Goal: Find specific page/section: Find specific page/section

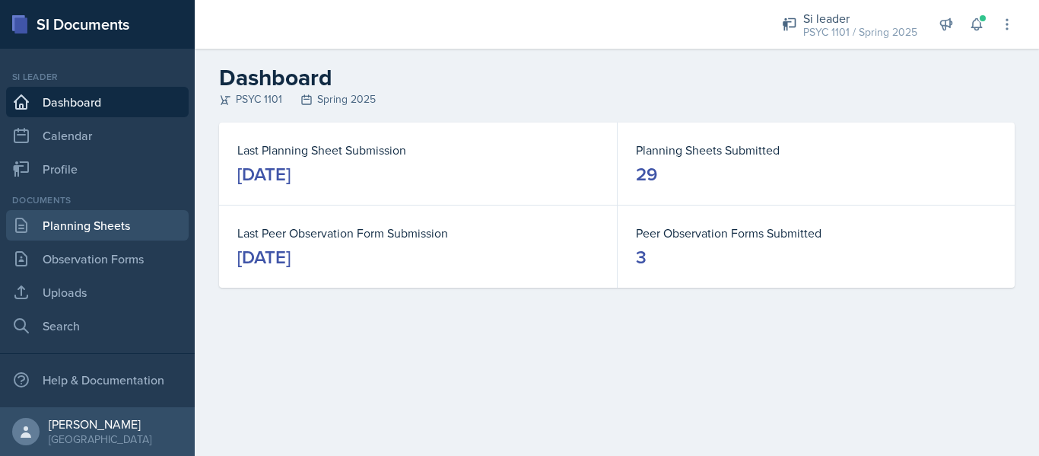
click at [78, 224] on link "Planning Sheets" at bounding box center [97, 225] width 183 height 30
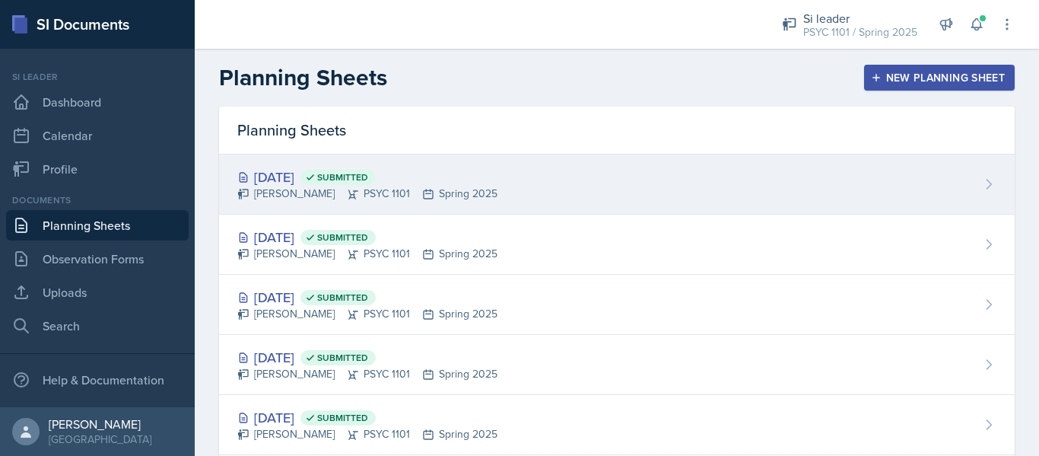
click at [347, 189] on icon at bounding box center [353, 194] width 12 height 12
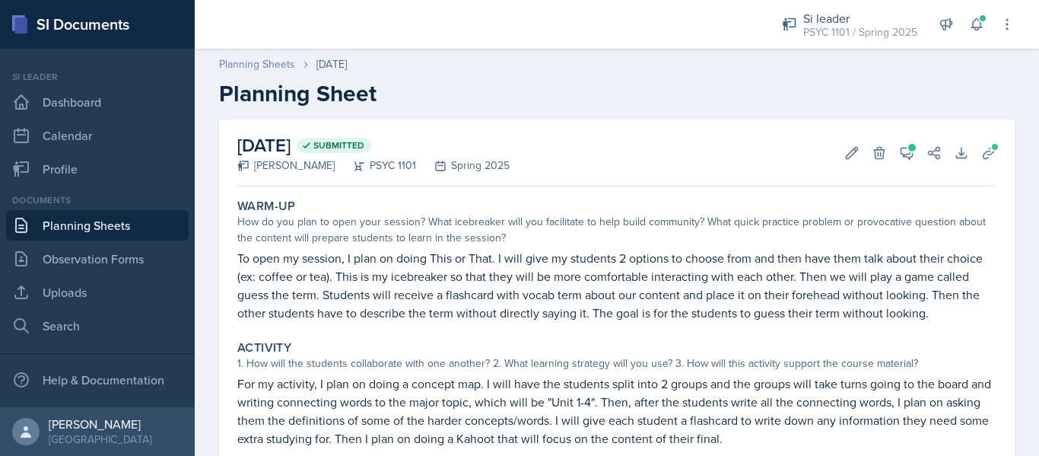
click at [271, 64] on link "Planning Sheets" at bounding box center [257, 64] width 76 height 16
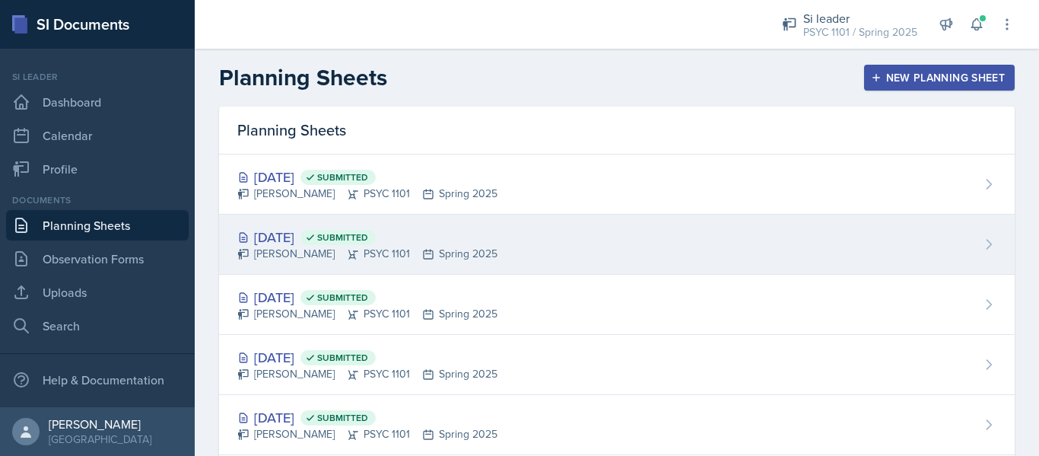
click at [310, 221] on div "[DATE] Submitted [PERSON_NAME] PSYC 1101 Spring 2025" at bounding box center [617, 245] width 796 height 60
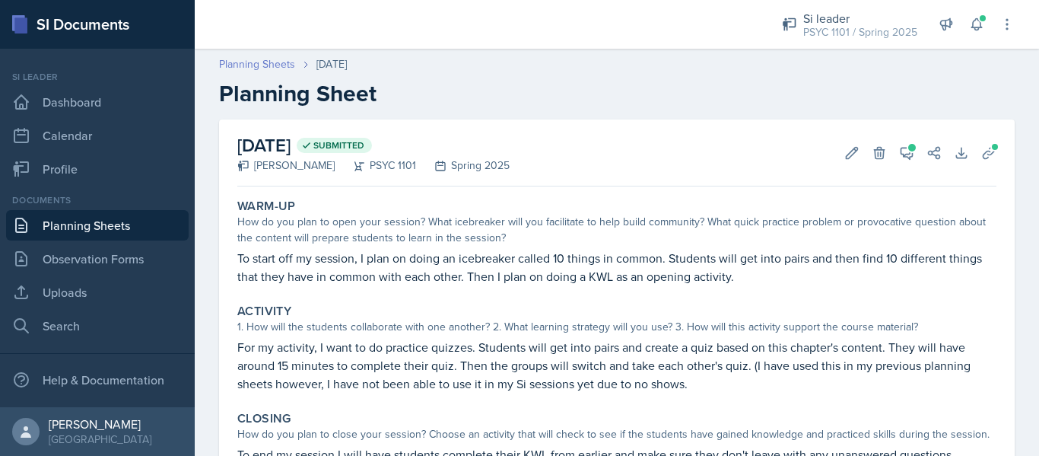
click at [287, 63] on link "Planning Sheets" at bounding box center [257, 64] width 76 height 16
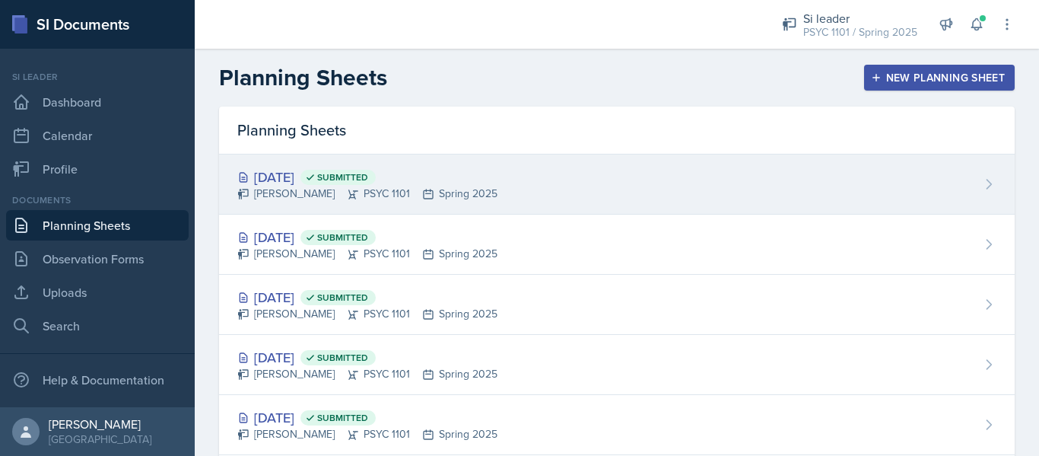
click at [363, 168] on div "[DATE] Submitted" at bounding box center [367, 177] width 260 height 21
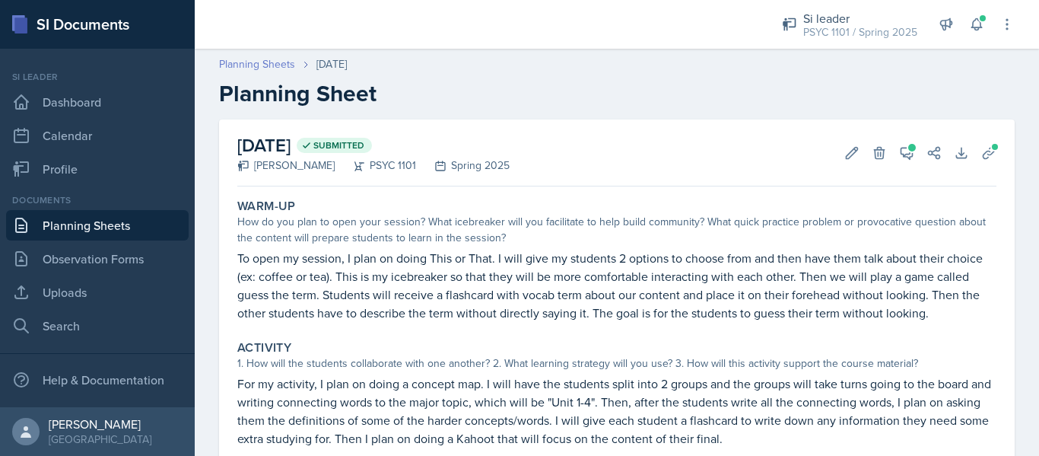
click at [275, 67] on link "Planning Sheets" at bounding box center [257, 64] width 76 height 16
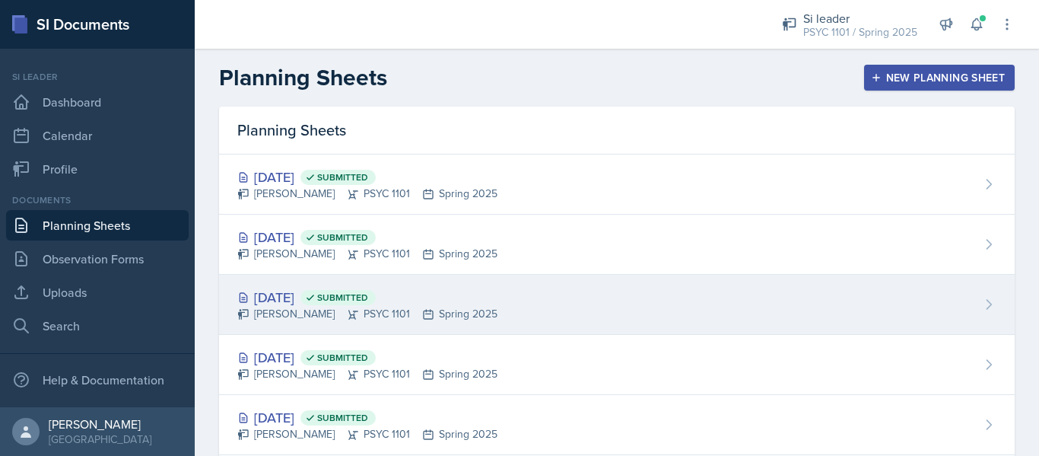
click at [347, 317] on icon at bounding box center [353, 314] width 12 height 12
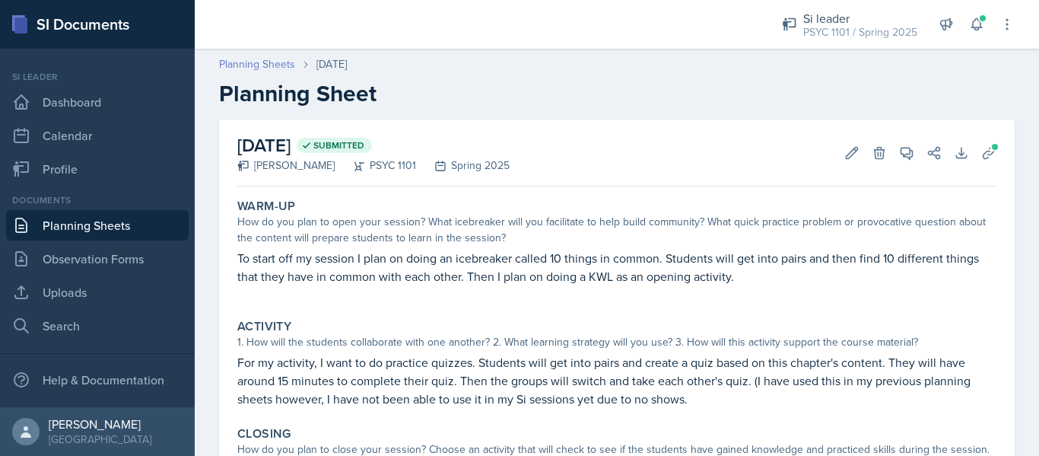
click at [279, 61] on link "Planning Sheets" at bounding box center [257, 64] width 76 height 16
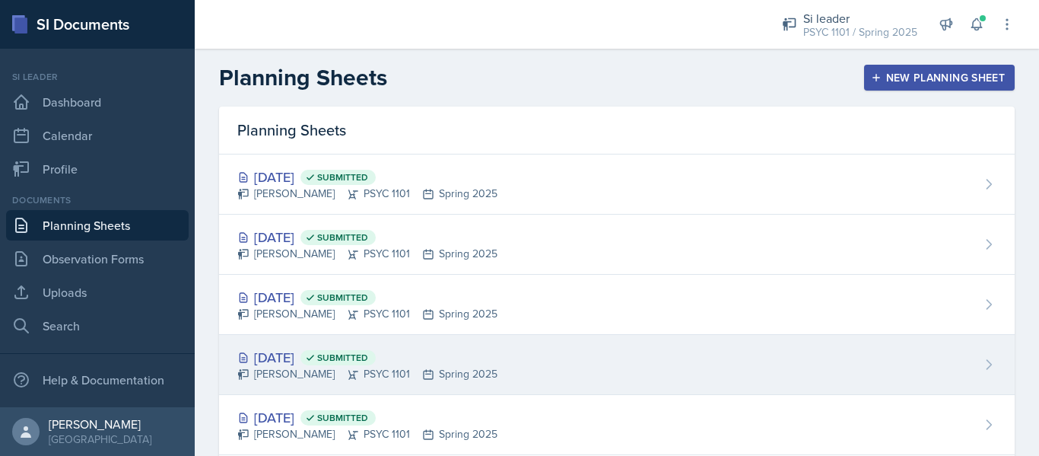
click at [291, 357] on div "[DATE] Submitted" at bounding box center [367, 357] width 260 height 21
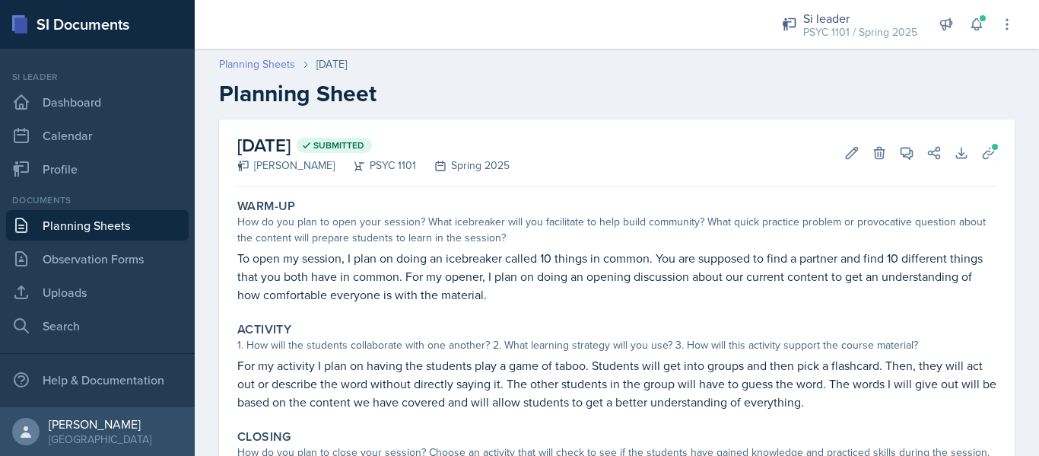
click at [266, 69] on link "Planning Sheets" at bounding box center [257, 64] width 76 height 16
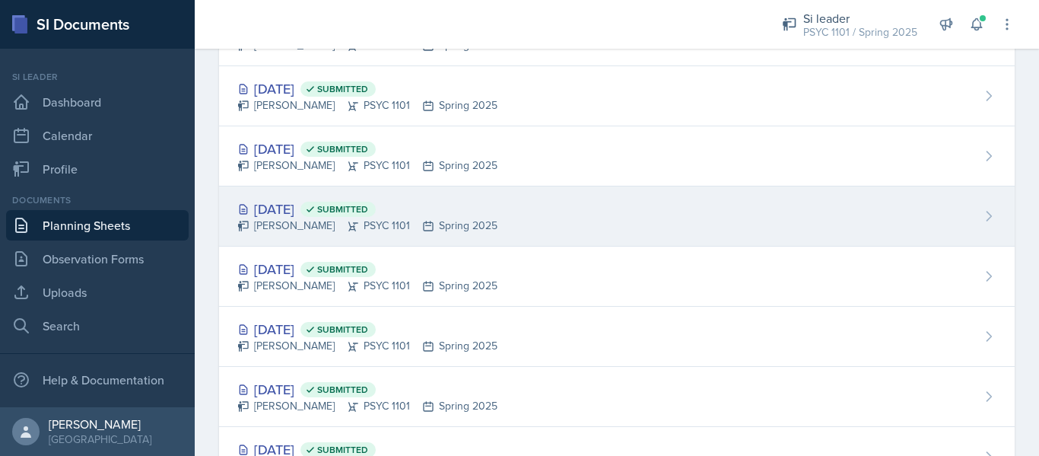
scroll to position [151, 0]
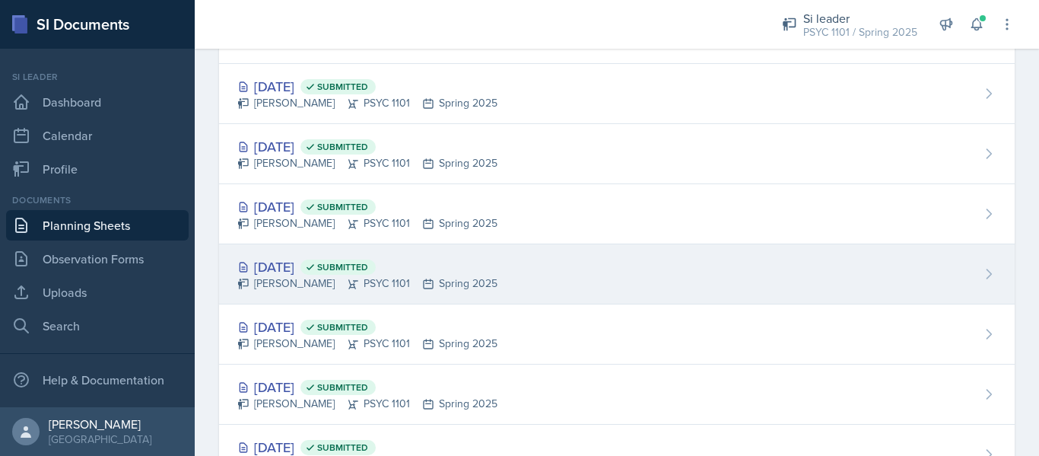
click at [328, 260] on div "[DATE] Submitted" at bounding box center [367, 266] width 260 height 21
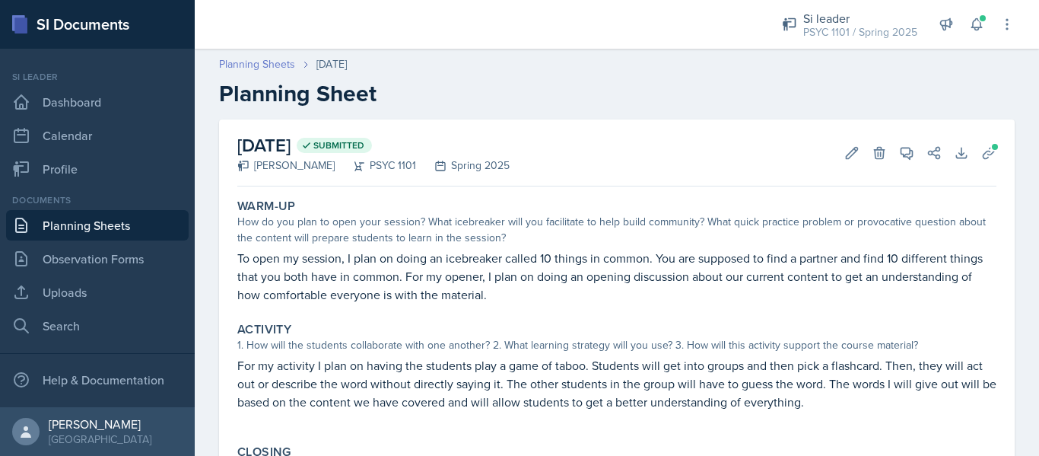
click at [259, 71] on link "Planning Sheets" at bounding box center [257, 64] width 76 height 16
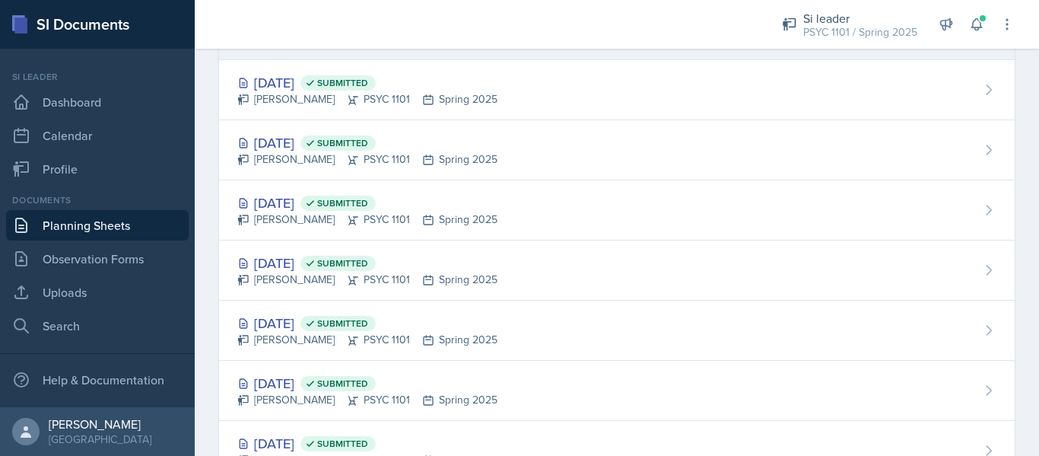
scroll to position [164, 0]
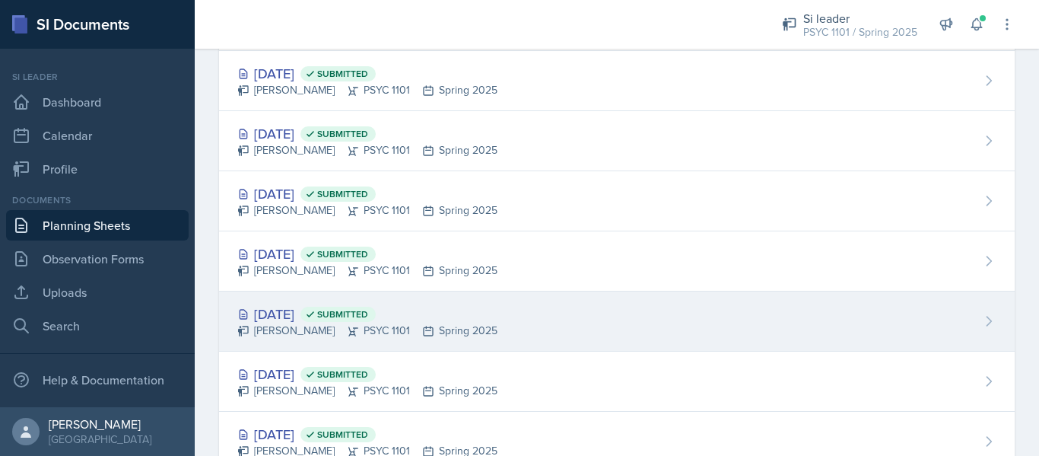
click at [307, 314] on div "[DATE] Submitted" at bounding box center [367, 314] width 260 height 21
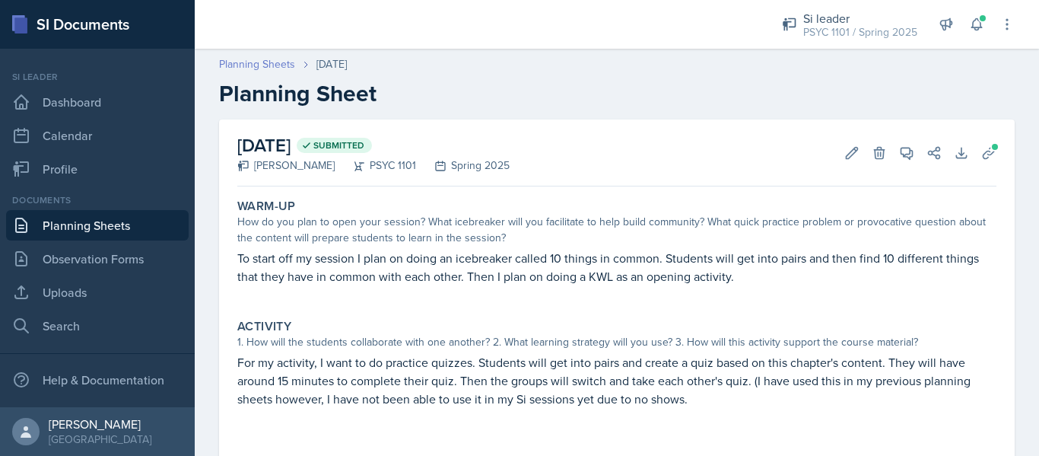
click at [276, 65] on link "Planning Sheets" at bounding box center [257, 64] width 76 height 16
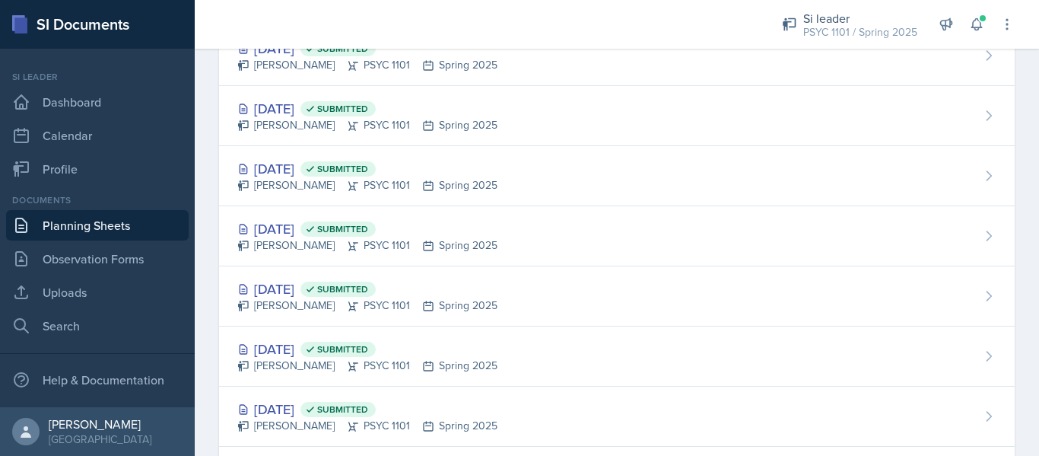
scroll to position [196, 0]
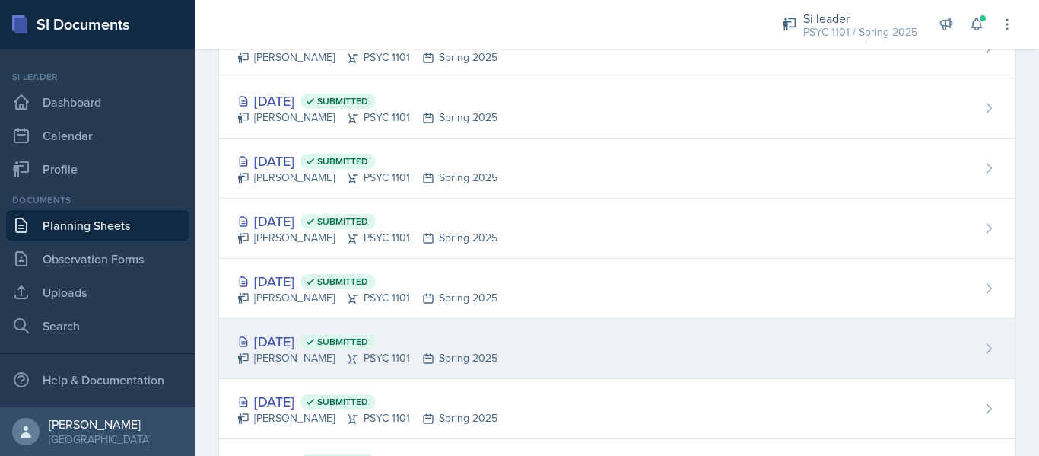
click at [256, 335] on div "[DATE] Submitted" at bounding box center [367, 341] width 260 height 21
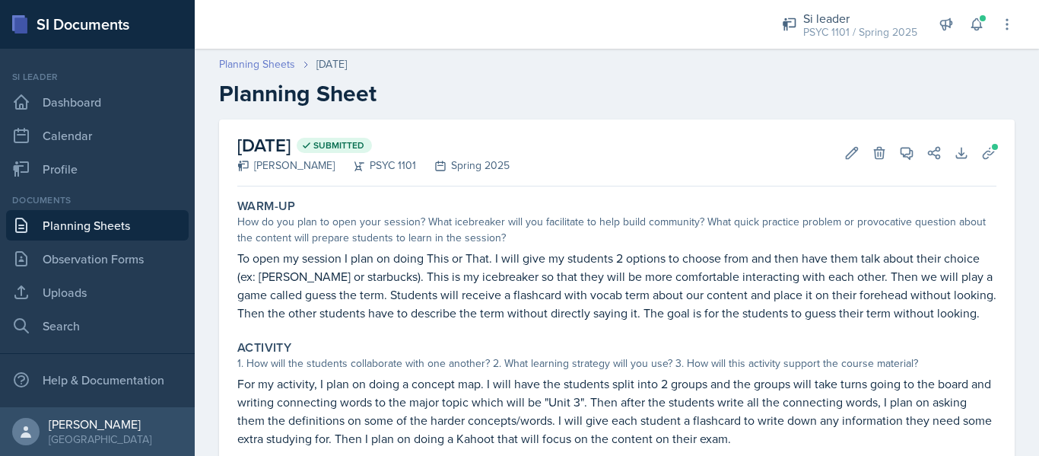
click at [275, 65] on link "Planning Sheets" at bounding box center [257, 64] width 76 height 16
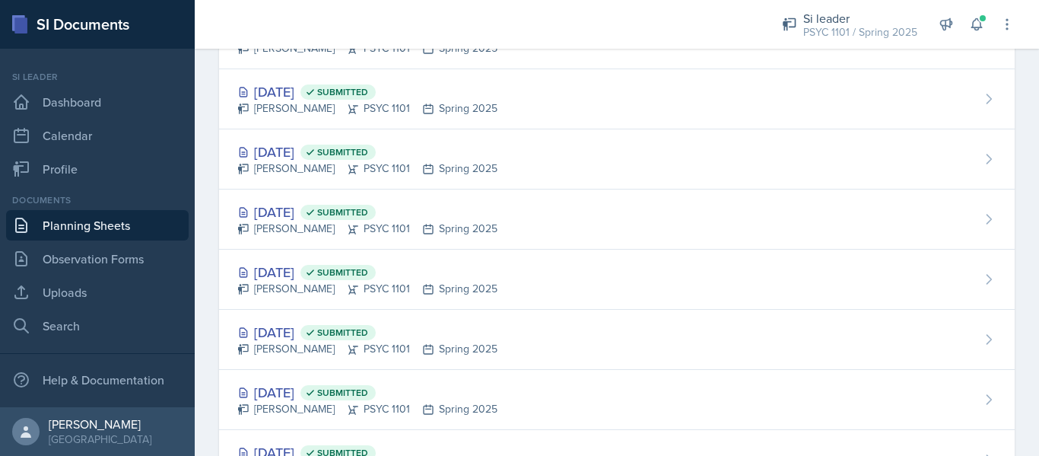
scroll to position [1477, 0]
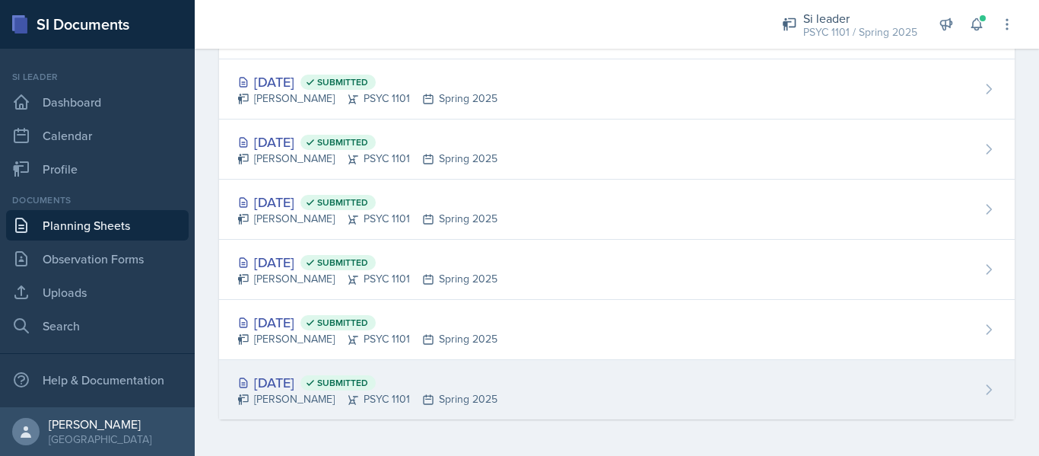
click at [347, 396] on icon at bounding box center [353, 399] width 12 height 12
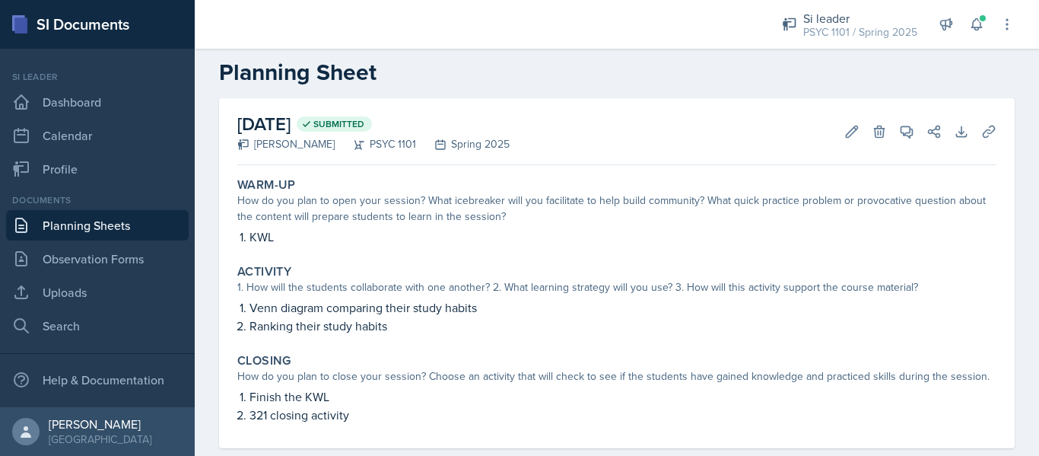
scroll to position [12, 0]
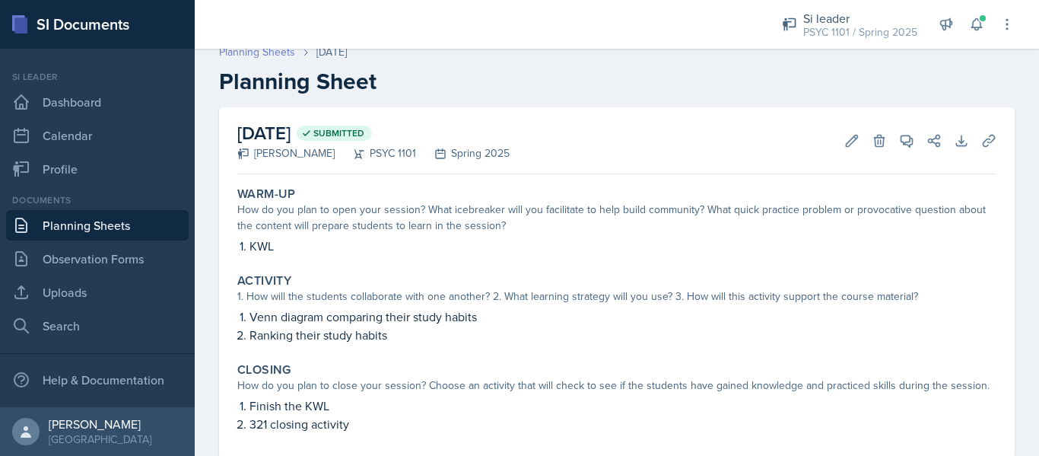
click at [275, 50] on link "Planning Sheets" at bounding box center [257, 52] width 76 height 16
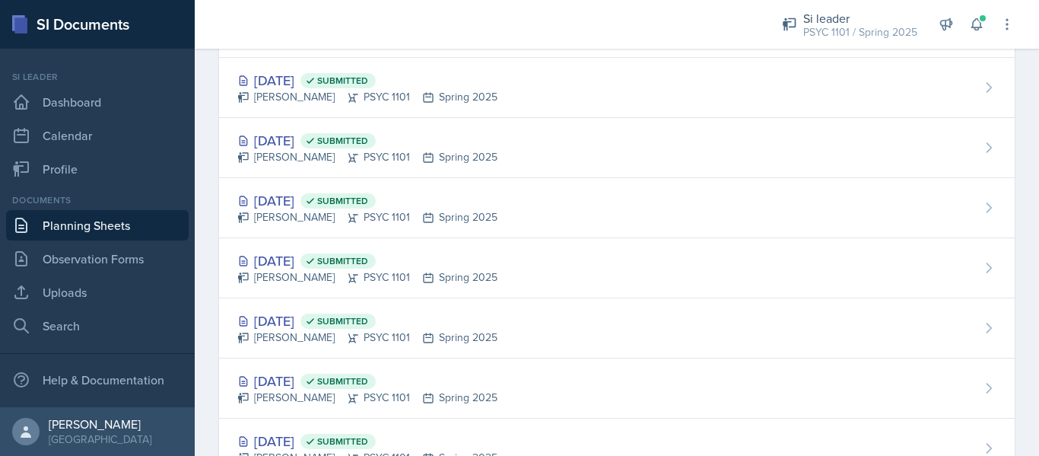
scroll to position [1477, 0]
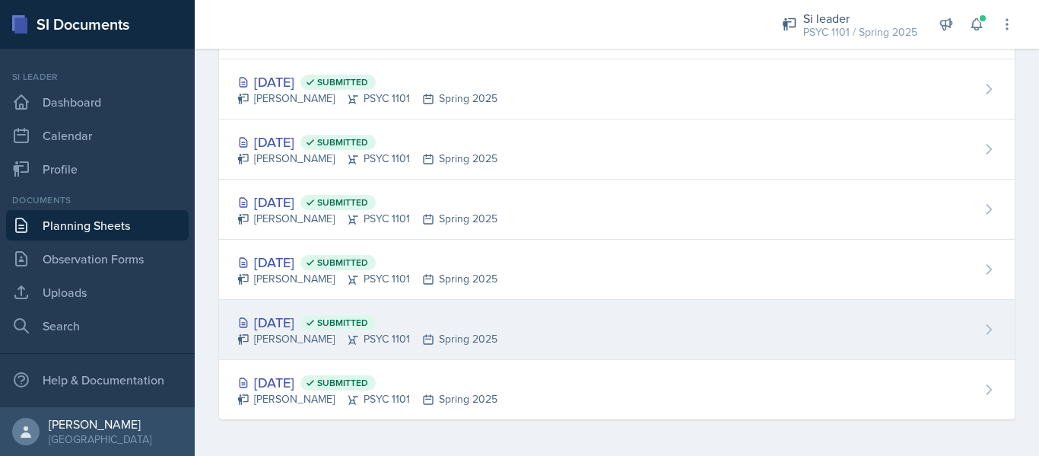
click at [299, 345] on div "[PERSON_NAME] PSYC 1101 Spring 2025" at bounding box center [367, 339] width 260 height 16
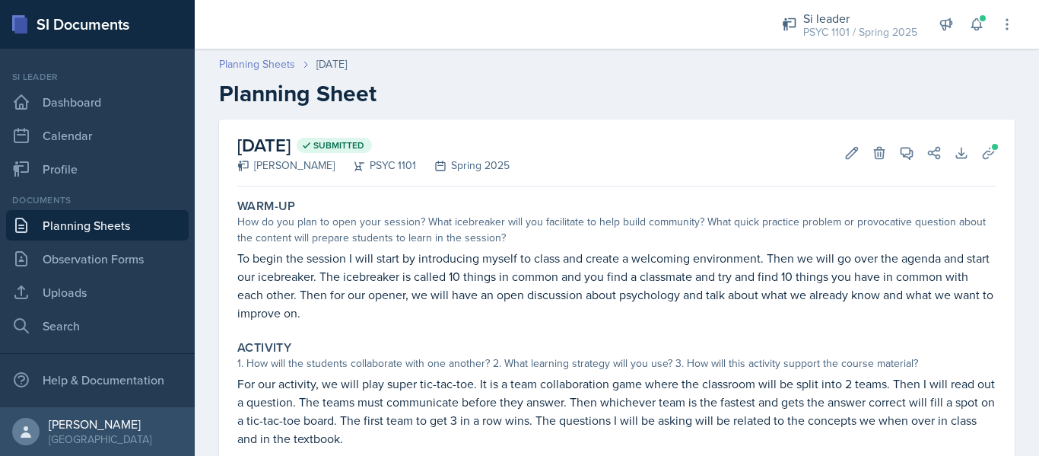
click at [262, 64] on link "Planning Sheets" at bounding box center [257, 64] width 76 height 16
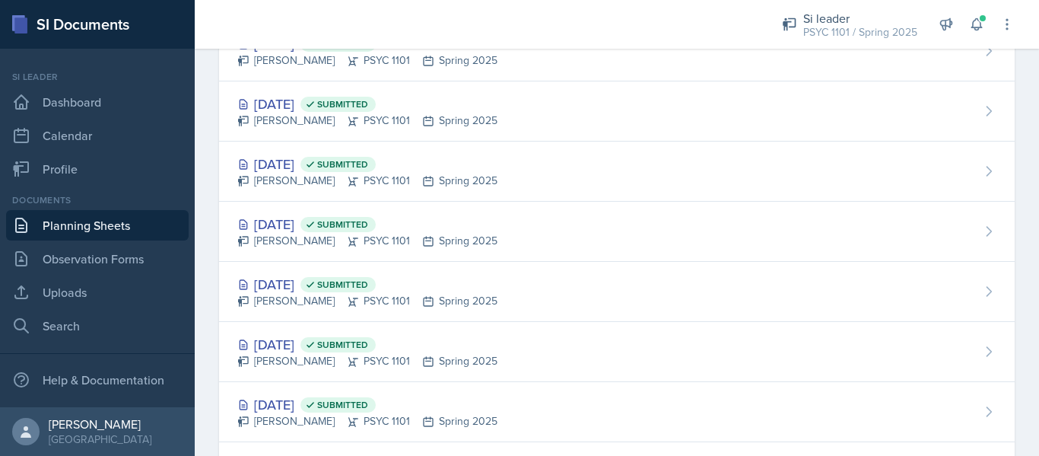
scroll to position [1477, 0]
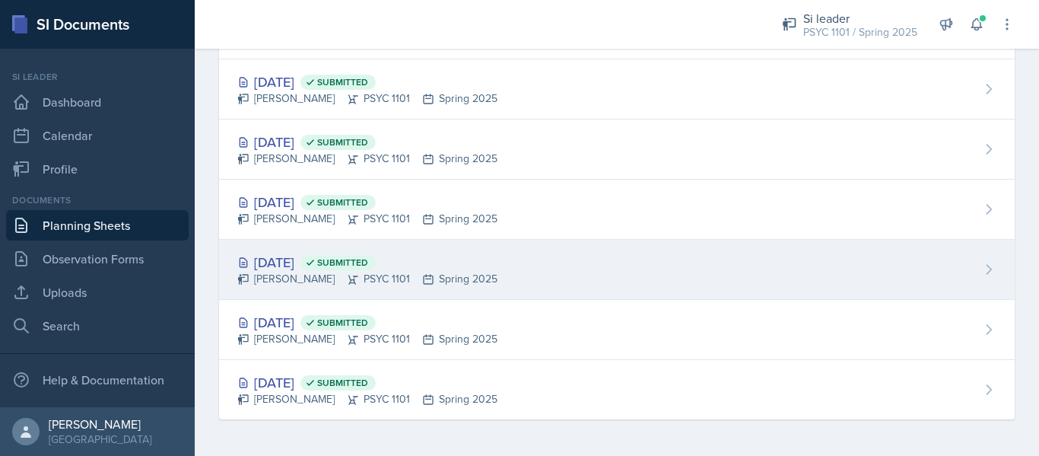
click at [330, 277] on div "[PERSON_NAME] PSYC 1101 Spring 2025" at bounding box center [367, 279] width 260 height 16
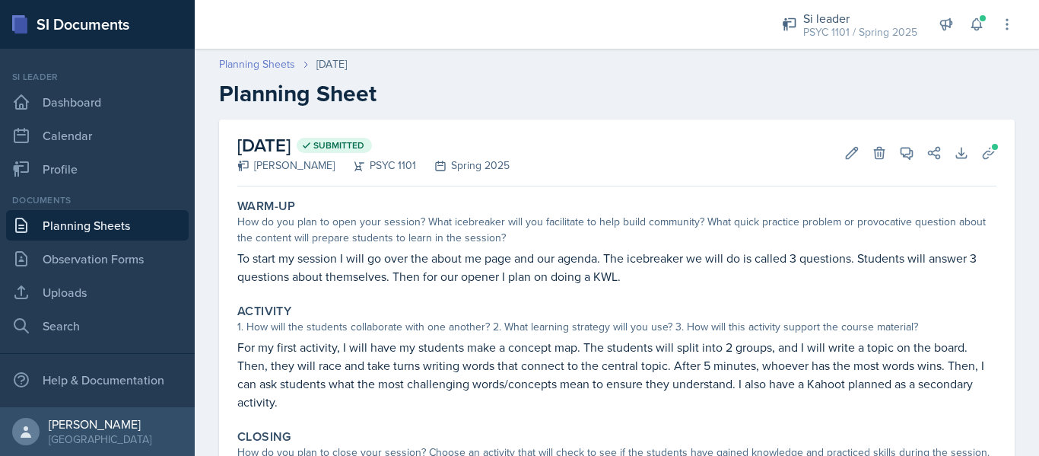
click at [271, 58] on link "Planning Sheets" at bounding box center [257, 64] width 76 height 16
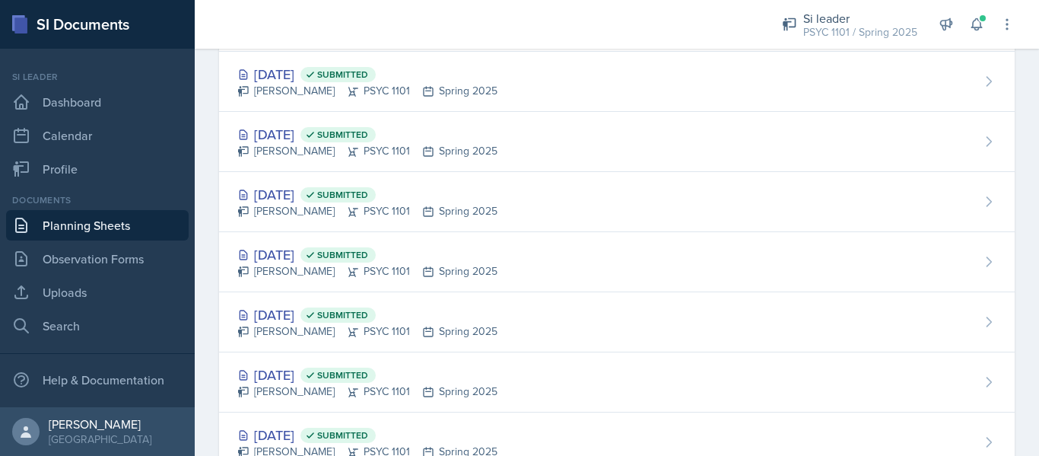
scroll to position [1477, 0]
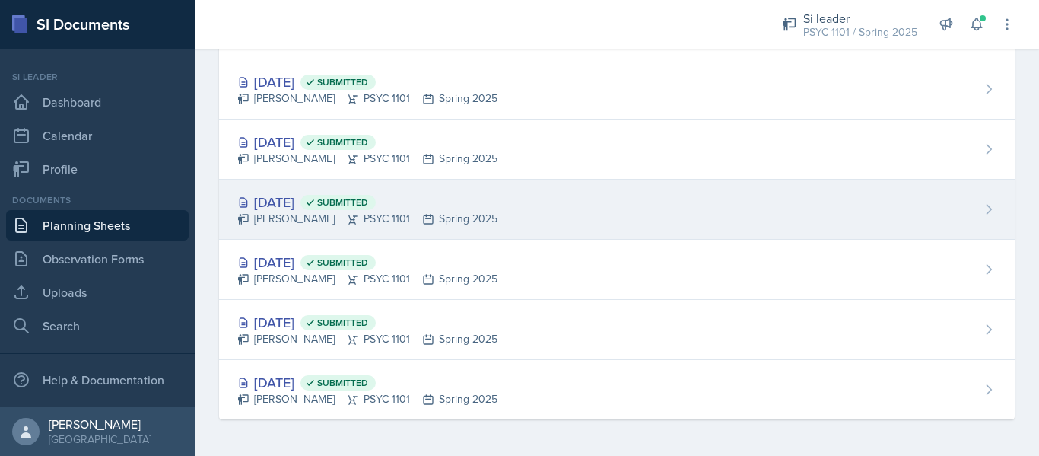
click at [322, 211] on div "[DATE] Submitted" at bounding box center [367, 202] width 260 height 21
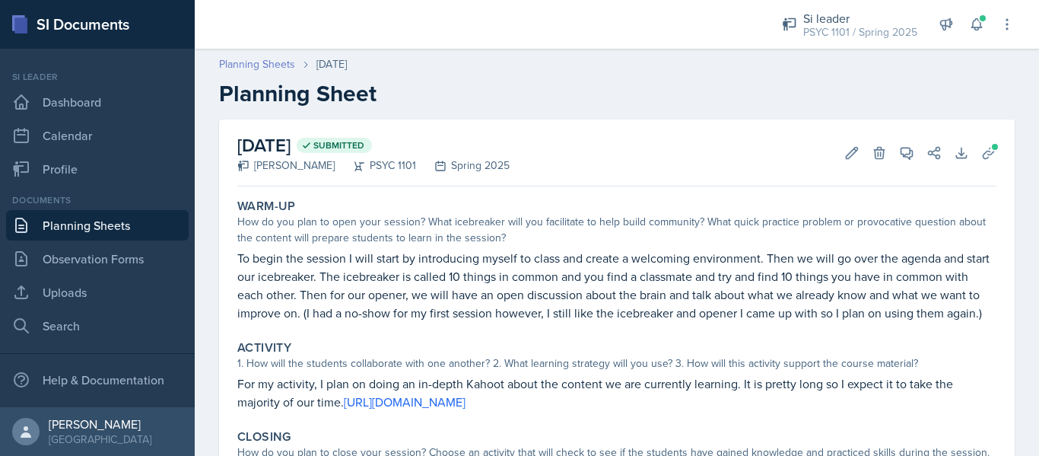
click at [267, 61] on link "Planning Sheets" at bounding box center [257, 64] width 76 height 16
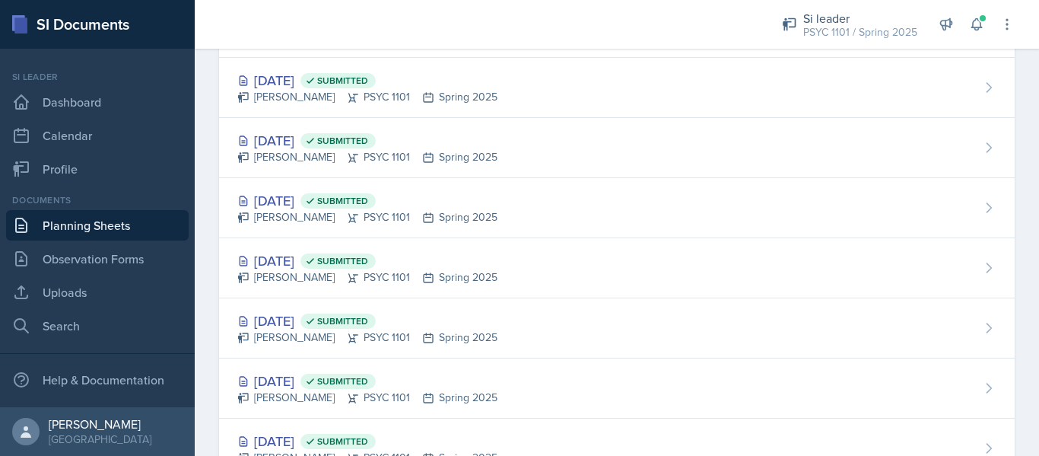
scroll to position [1477, 0]
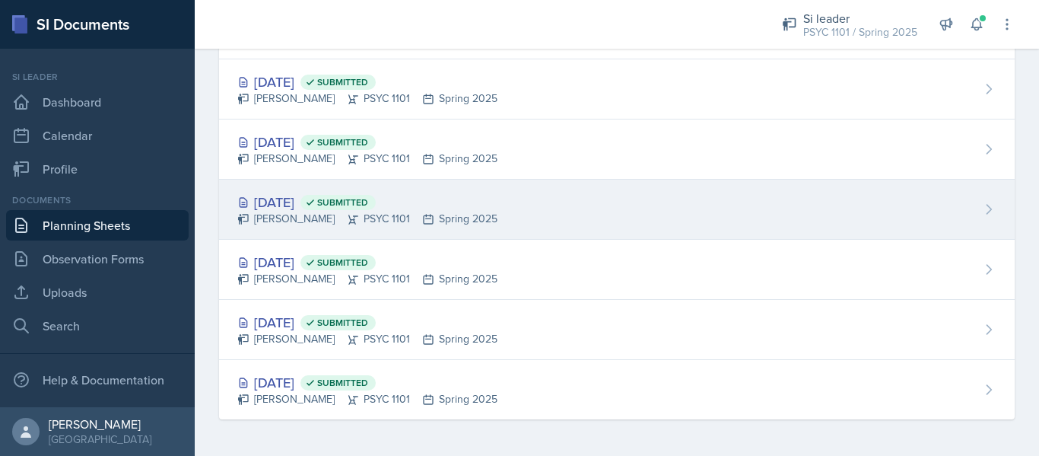
click at [336, 204] on div "[DATE] Submitted" at bounding box center [367, 202] width 260 height 21
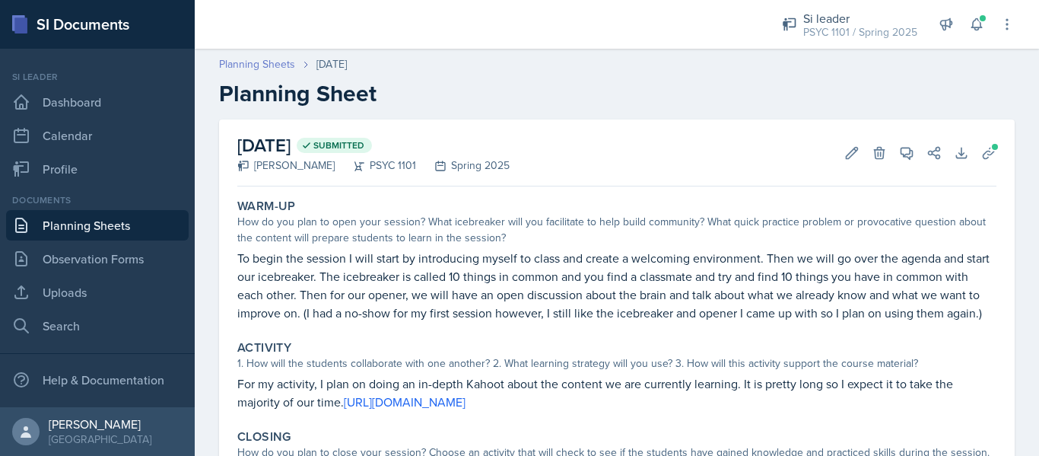
click at [275, 68] on link "Planning Sheets" at bounding box center [257, 64] width 76 height 16
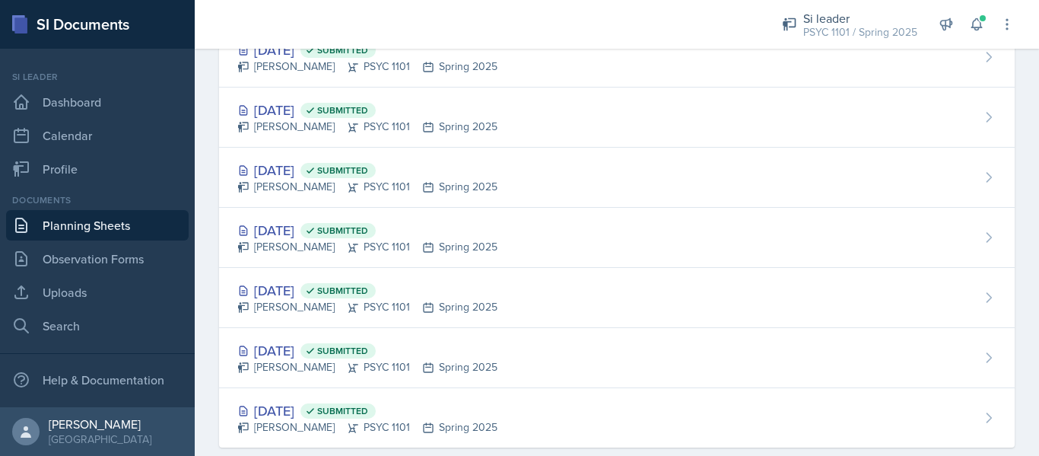
scroll to position [1477, 0]
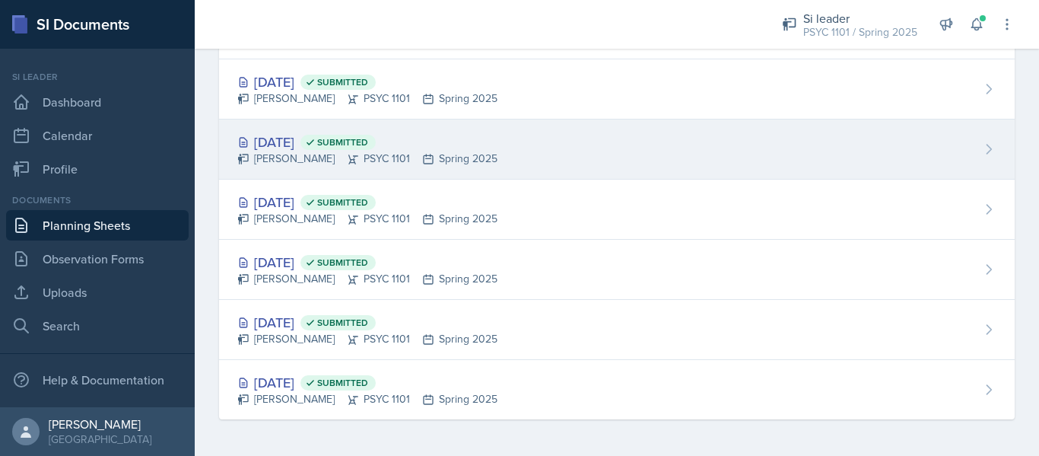
click at [348, 154] on icon at bounding box center [353, 158] width 10 height 9
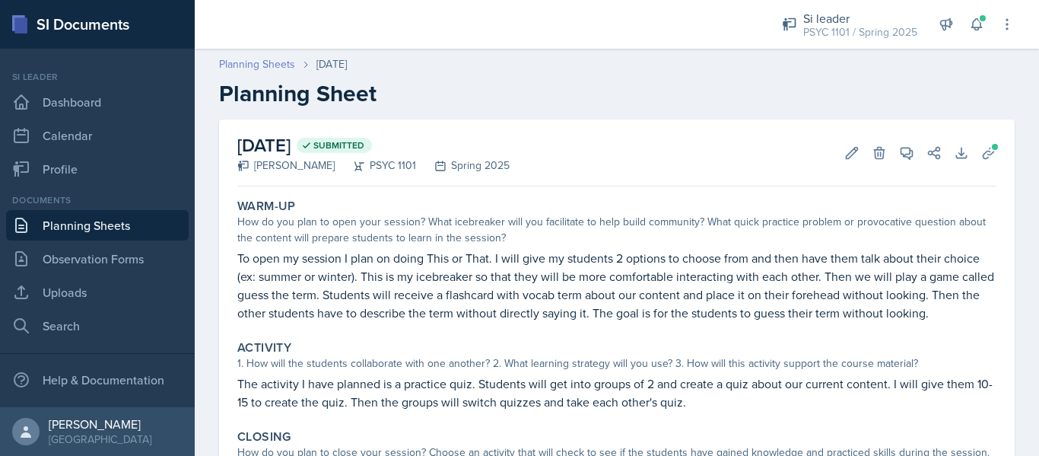
click at [275, 61] on link "Planning Sheets" at bounding box center [257, 64] width 76 height 16
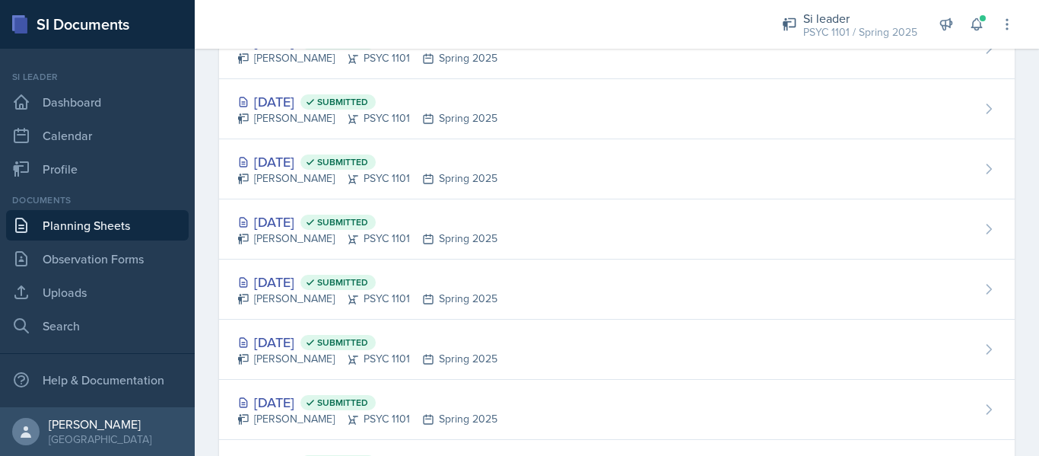
scroll to position [1303, 0]
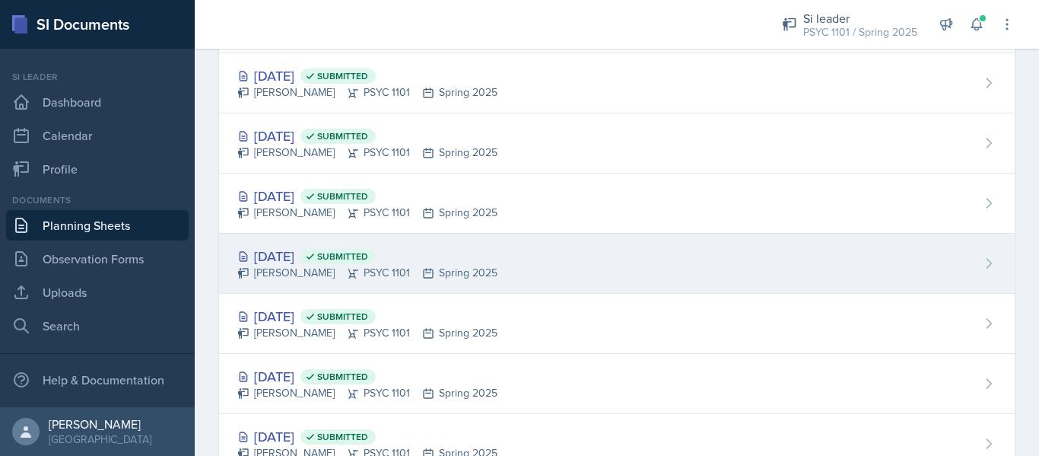
click at [297, 262] on div "[DATE] Submitted" at bounding box center [367, 256] width 260 height 21
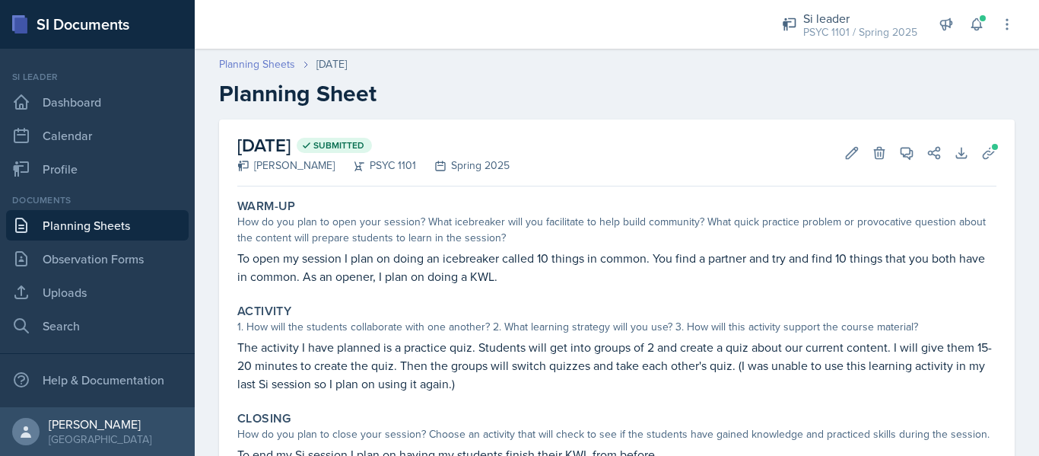
click at [269, 72] on link "Planning Sheets" at bounding box center [257, 64] width 76 height 16
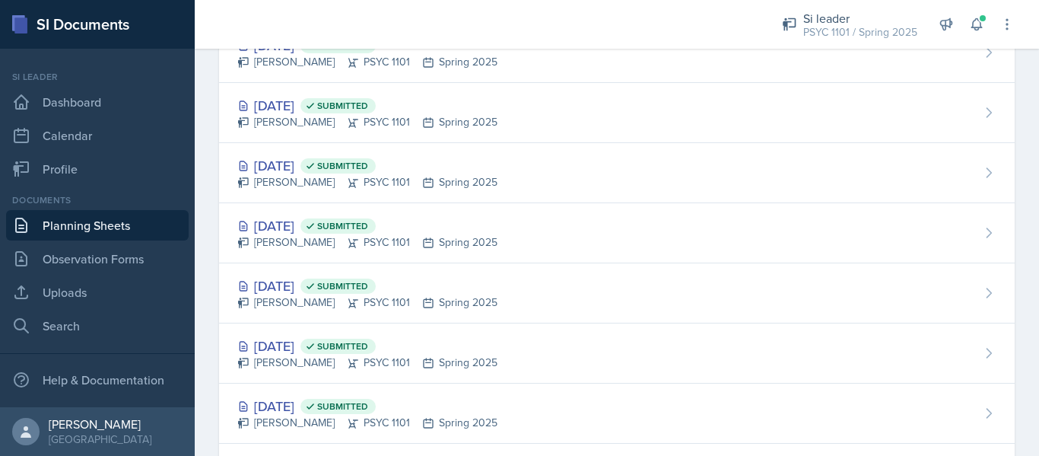
scroll to position [1229, 0]
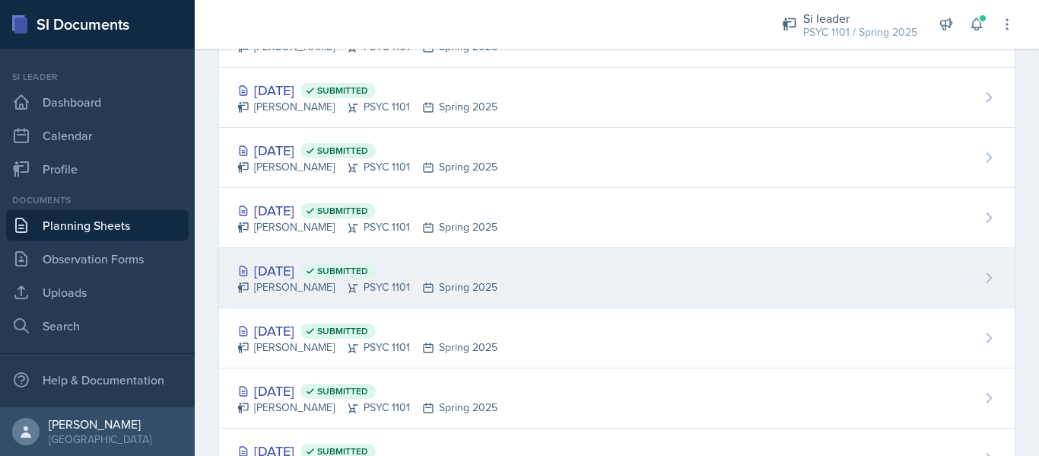
click at [304, 268] on div "[DATE] Submitted" at bounding box center [367, 270] width 260 height 21
